Goal: Complete application form

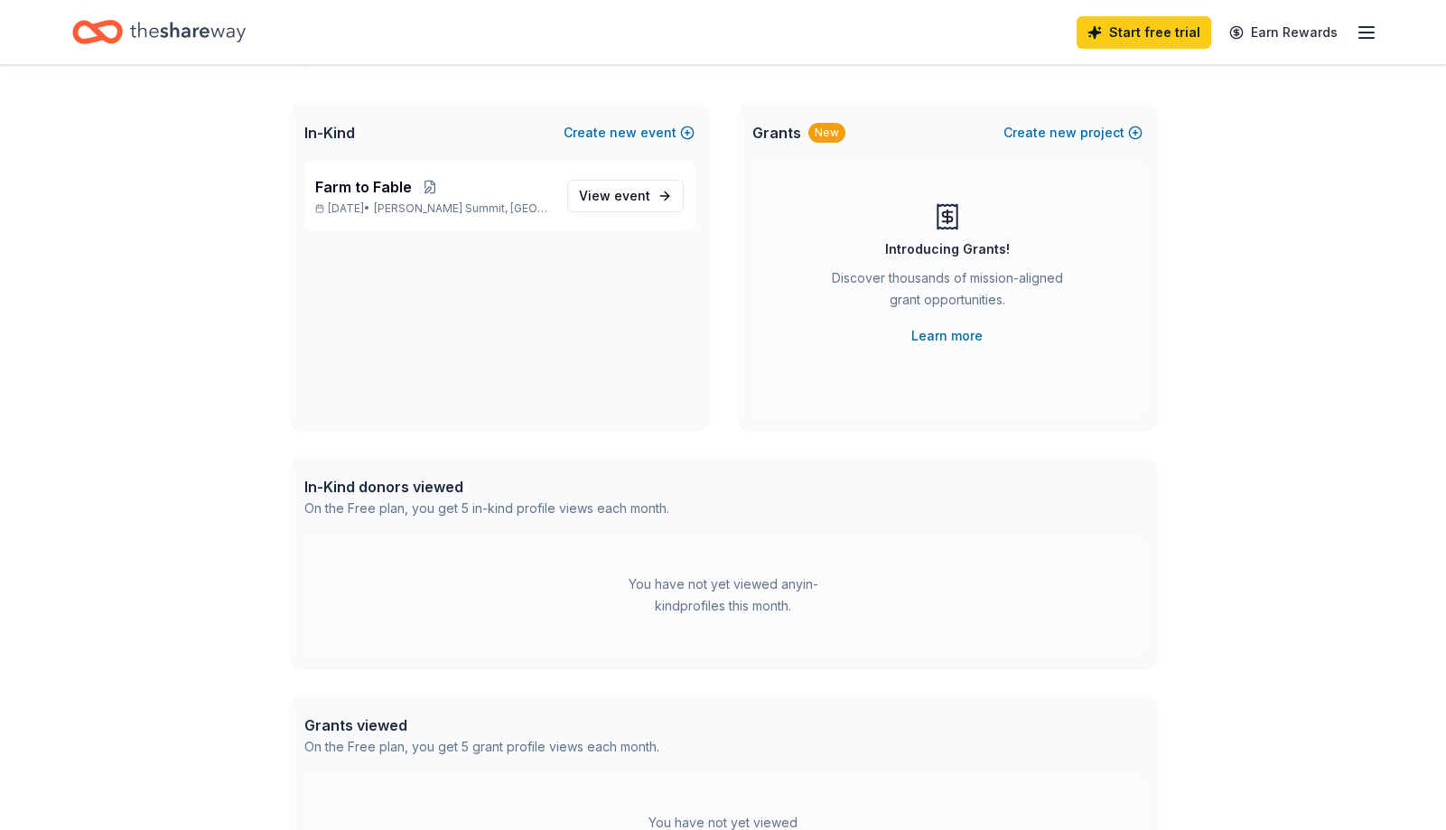
scroll to position [60, 0]
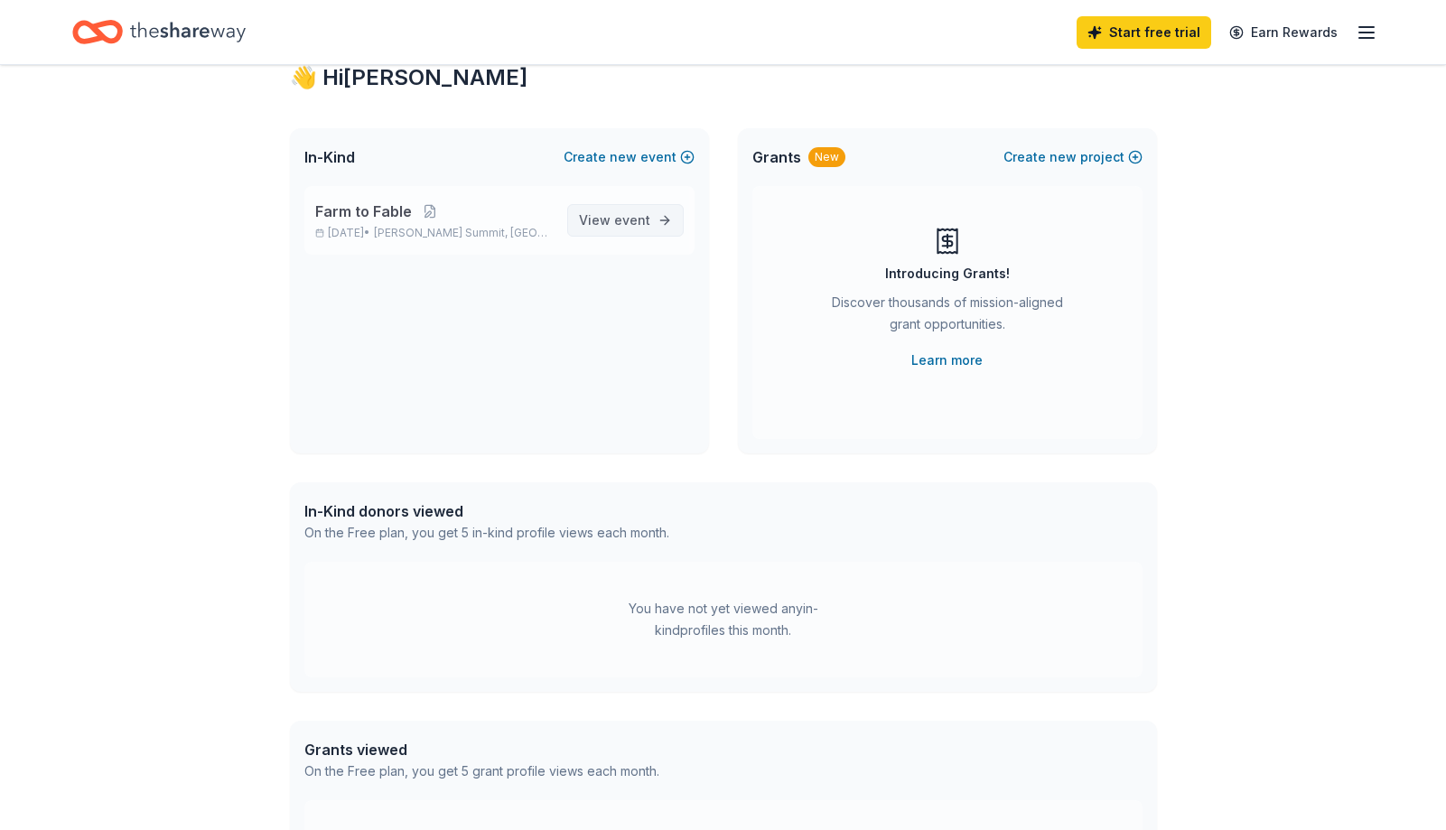
click at [625, 218] on span "event" at bounding box center [632, 219] width 36 height 15
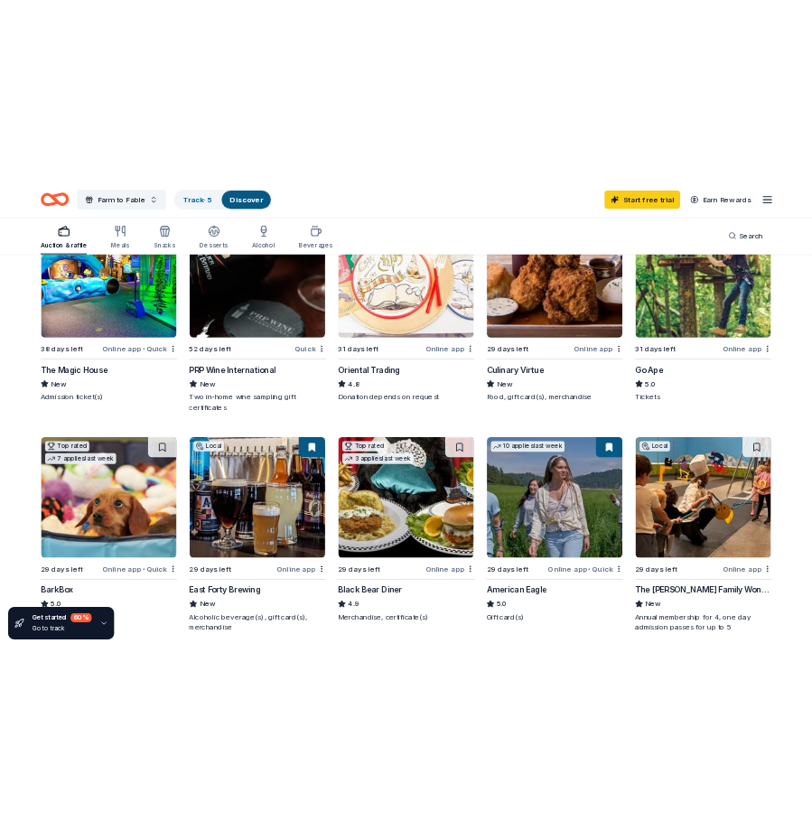
scroll to position [219, 0]
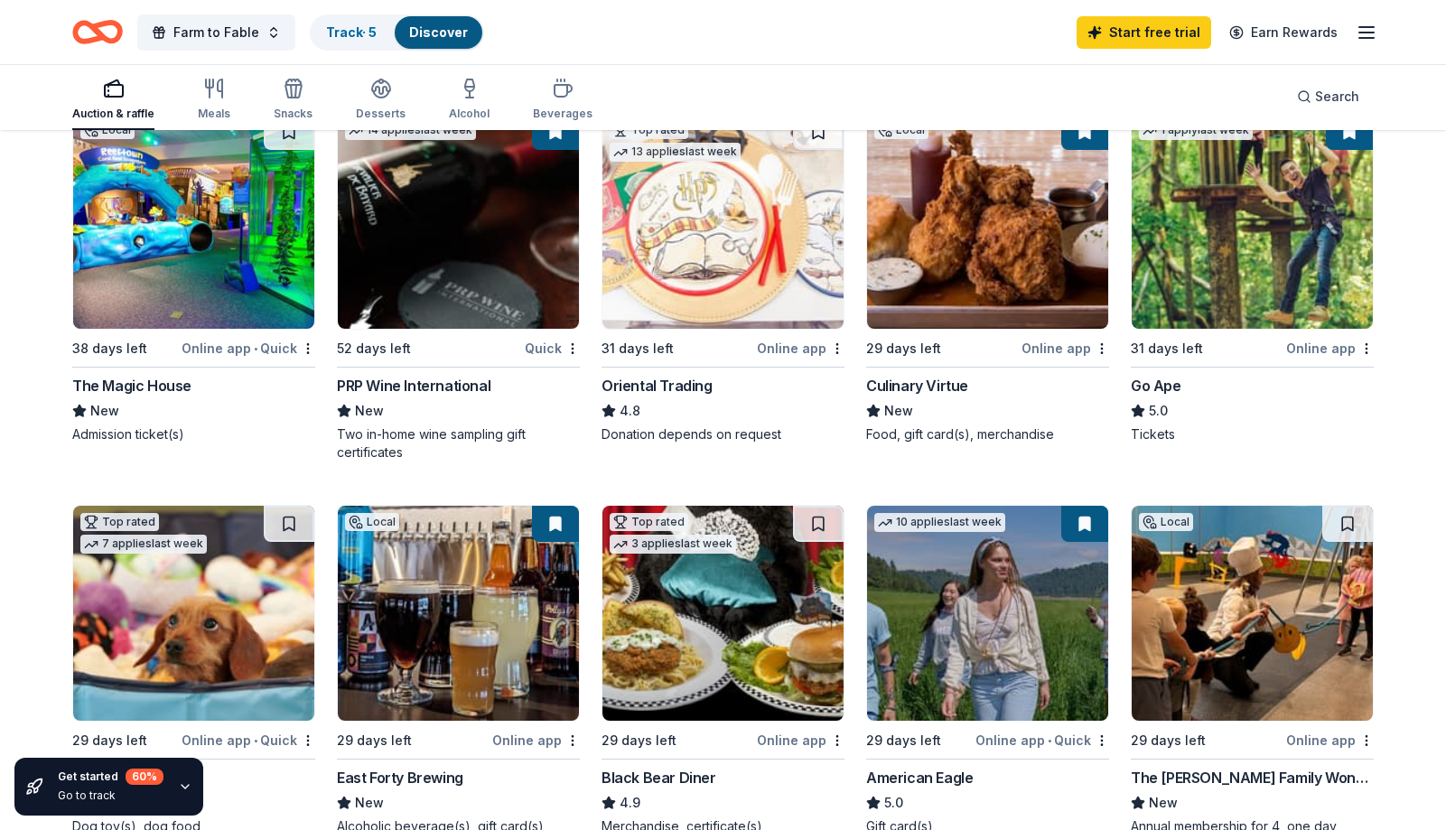
click at [1316, 349] on div "Online app" at bounding box center [1330, 348] width 88 height 23
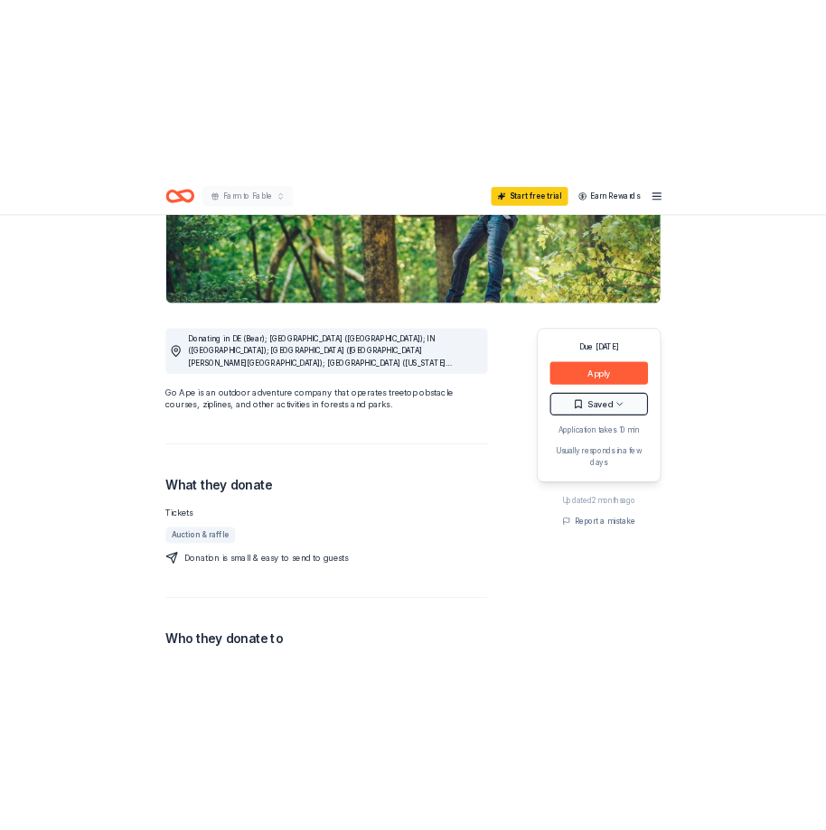
scroll to position [337, 0]
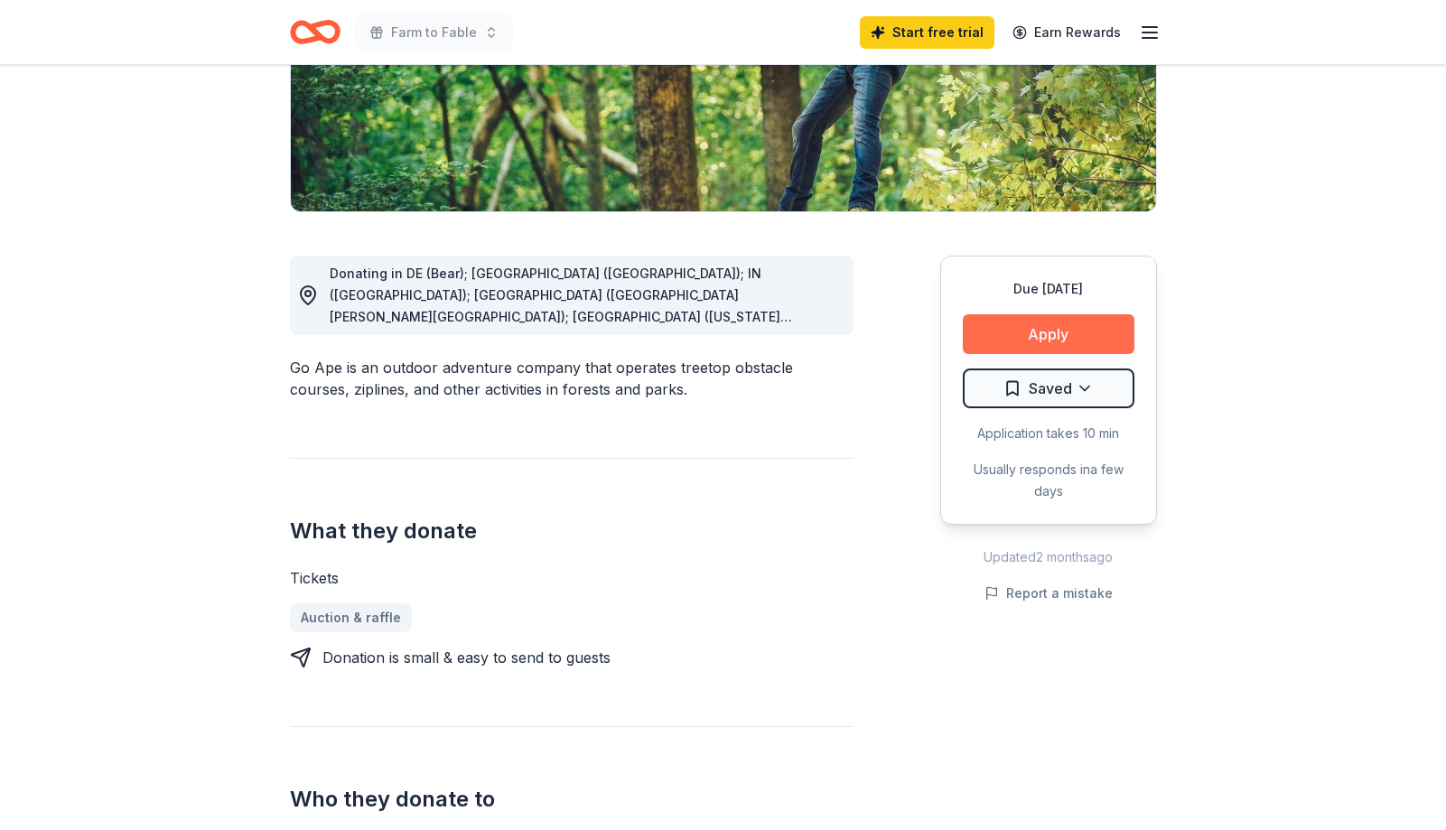
click at [1025, 330] on button "Apply" at bounding box center [1049, 334] width 172 height 40
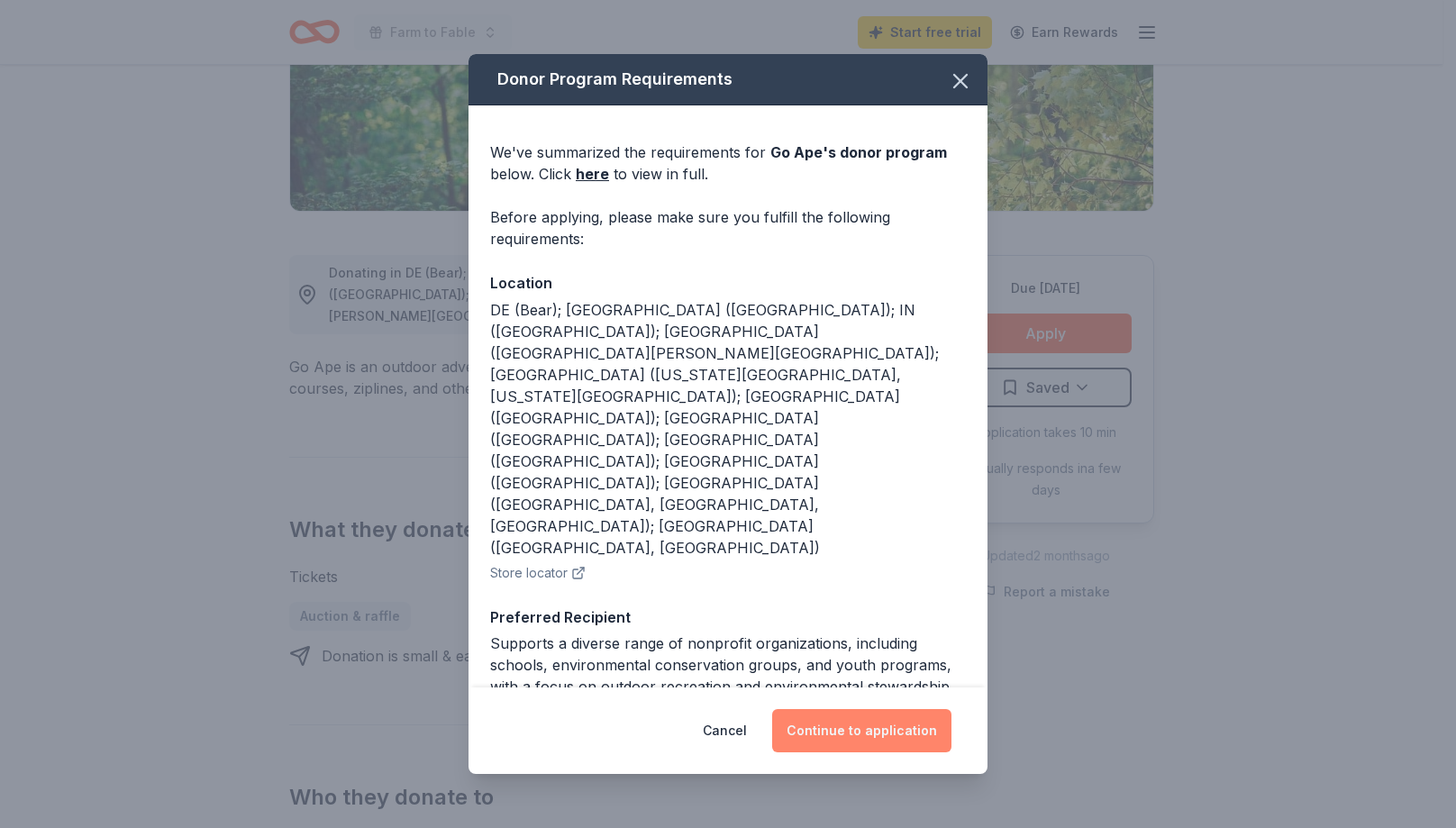
click at [847, 729] on button "Continue to application" at bounding box center [862, 730] width 180 height 43
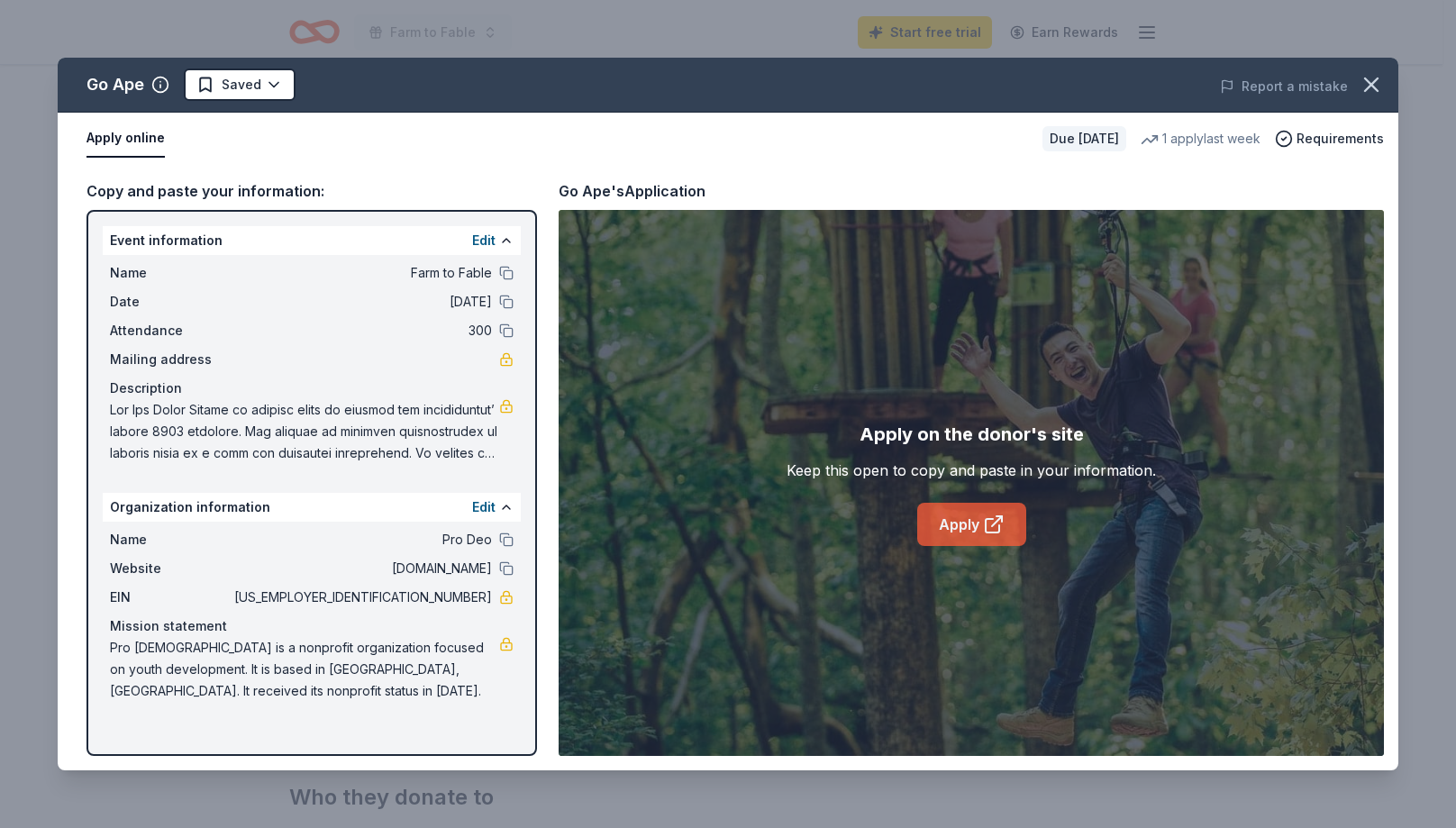
click at [956, 523] on link "Apply" at bounding box center [970, 524] width 109 height 43
